Goal: Find contact information: Find contact information

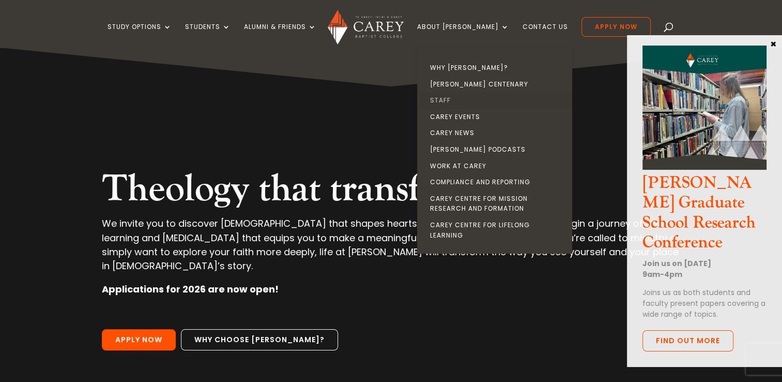
click at [456, 100] on link "Staff" at bounding box center [497, 100] width 155 height 17
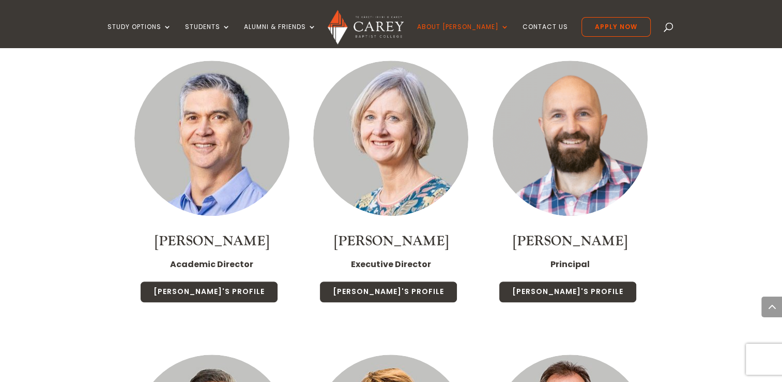
scroll to position [797, 0]
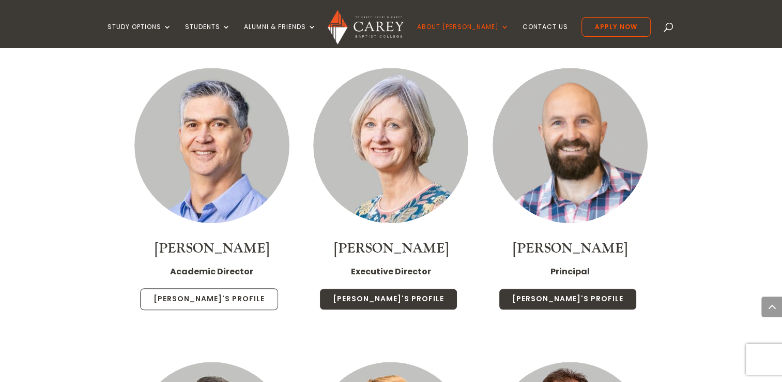
click at [201, 288] on link "Rob's Profile" at bounding box center [209, 299] width 138 height 22
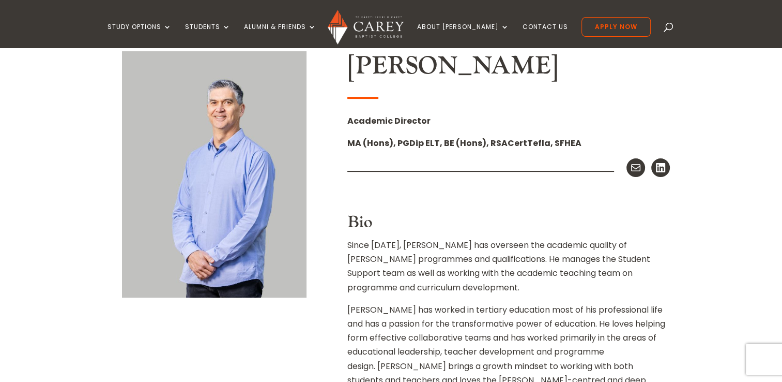
scroll to position [277, 0]
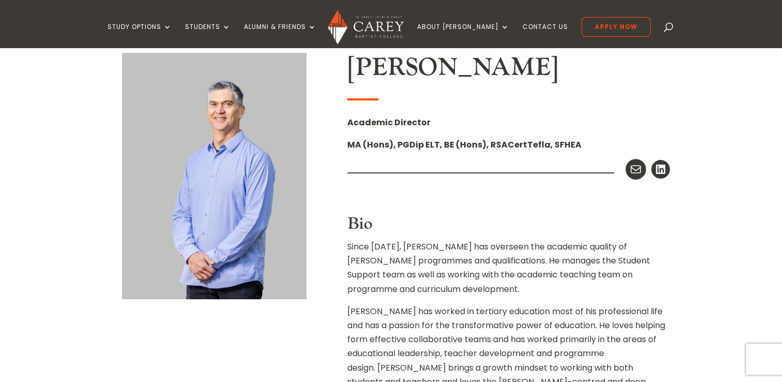
click at [635, 170] on icon at bounding box center [636, 169] width 10 height 8
